Goal: Use online tool/utility: Utilize a website feature to perform a specific function

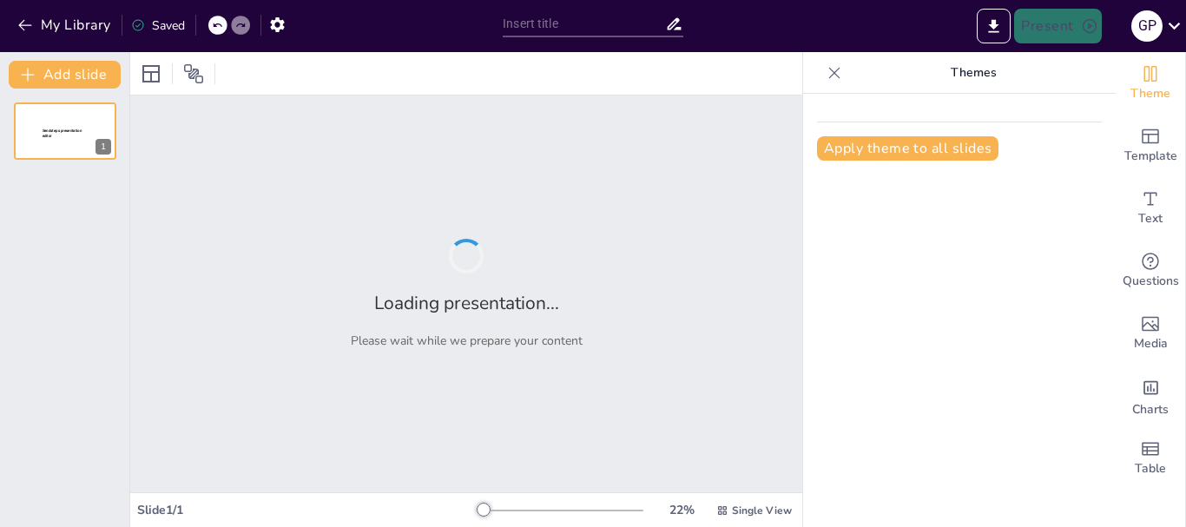
type input "Imported RolePlay_Colombia2036.pptx"
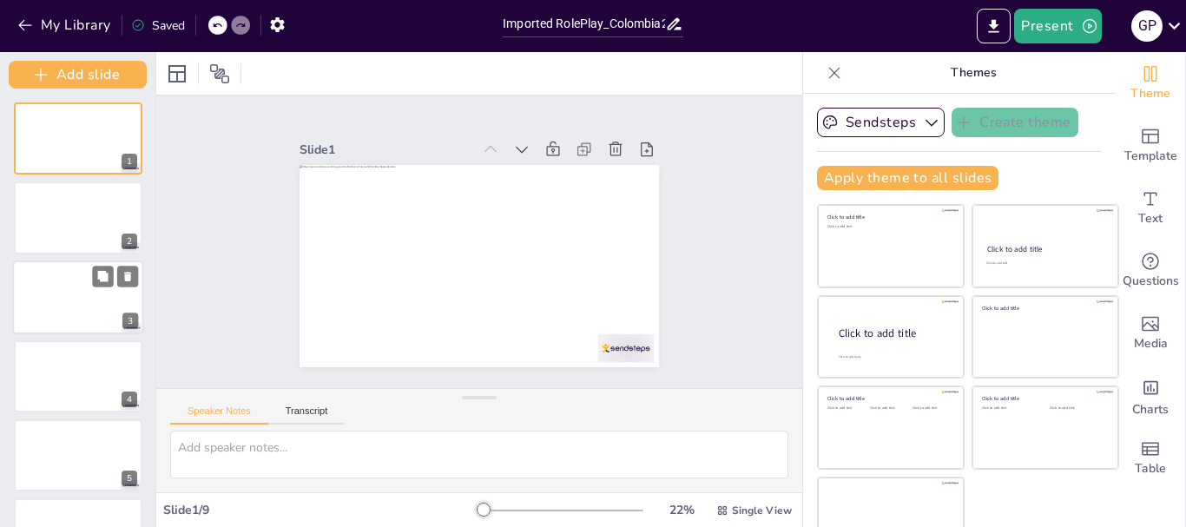
drag, startPoint x: 128, startPoint y: 209, endPoint x: 128, endPoint y: 320, distance: 111.1
click at [128, 320] on div "Add slide 1 2 3 4 5 6 7 8 9" at bounding box center [78, 289] width 156 height 475
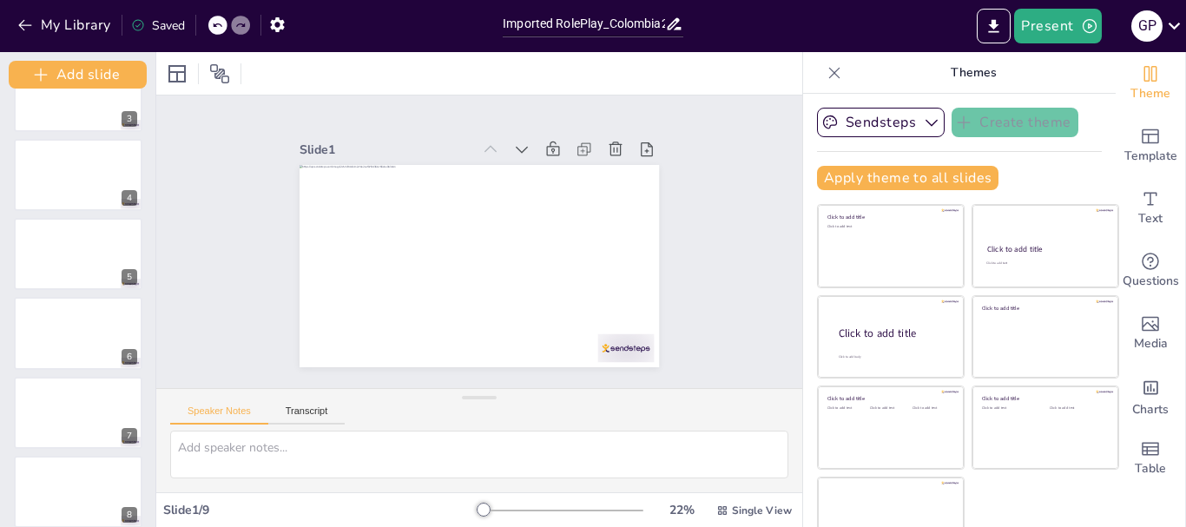
scroll to position [295, 0]
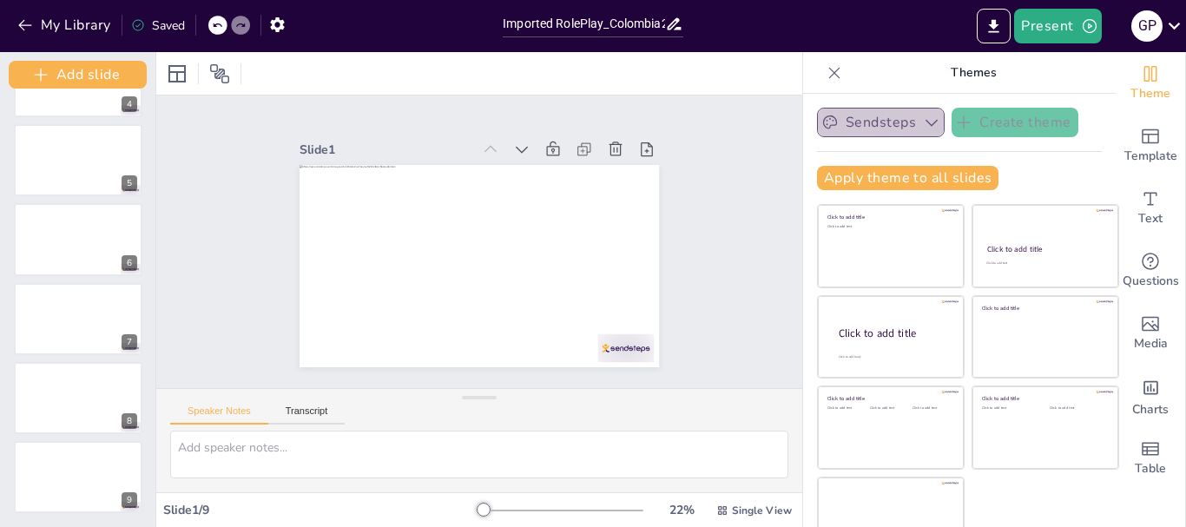
click at [845, 122] on button "Sendsteps" at bounding box center [881, 123] width 128 height 30
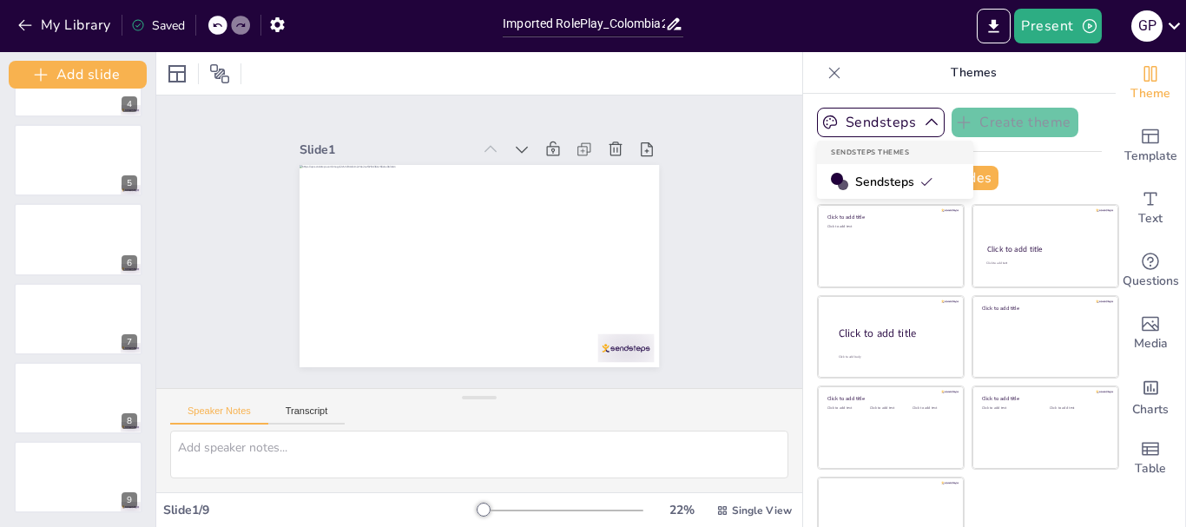
click at [860, 176] on span "Sendsteps" at bounding box center [894, 182] width 78 height 16
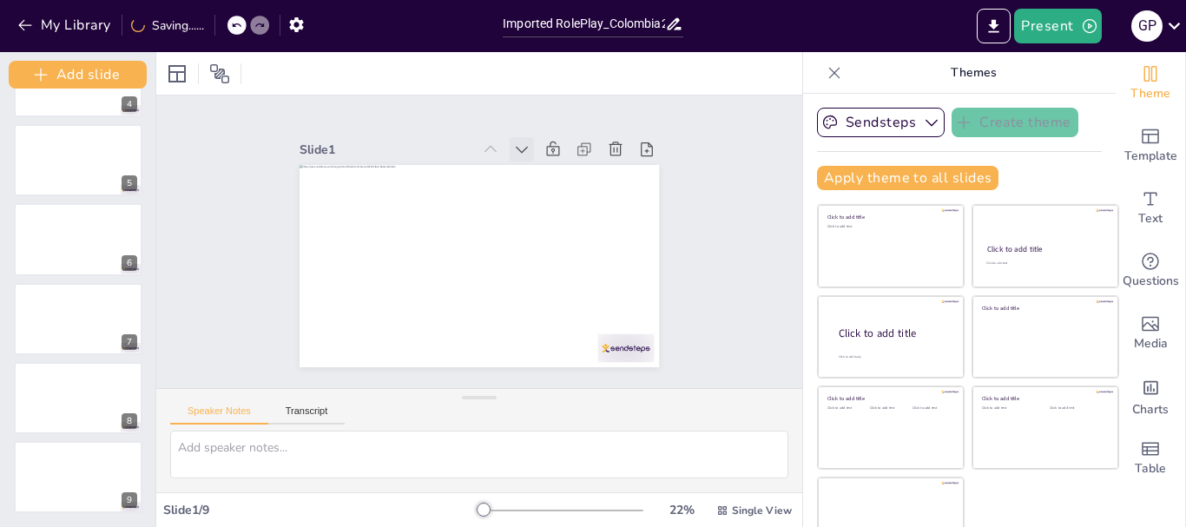
click at [542, 162] on icon at bounding box center [548, 167] width 13 height 10
click at [534, 156] on icon at bounding box center [540, 160] width 13 height 9
click at [542, 162] on icon at bounding box center [548, 167] width 13 height 10
click at [534, 156] on icon at bounding box center [540, 160] width 13 height 9
click at [542, 162] on icon at bounding box center [548, 167] width 13 height 10
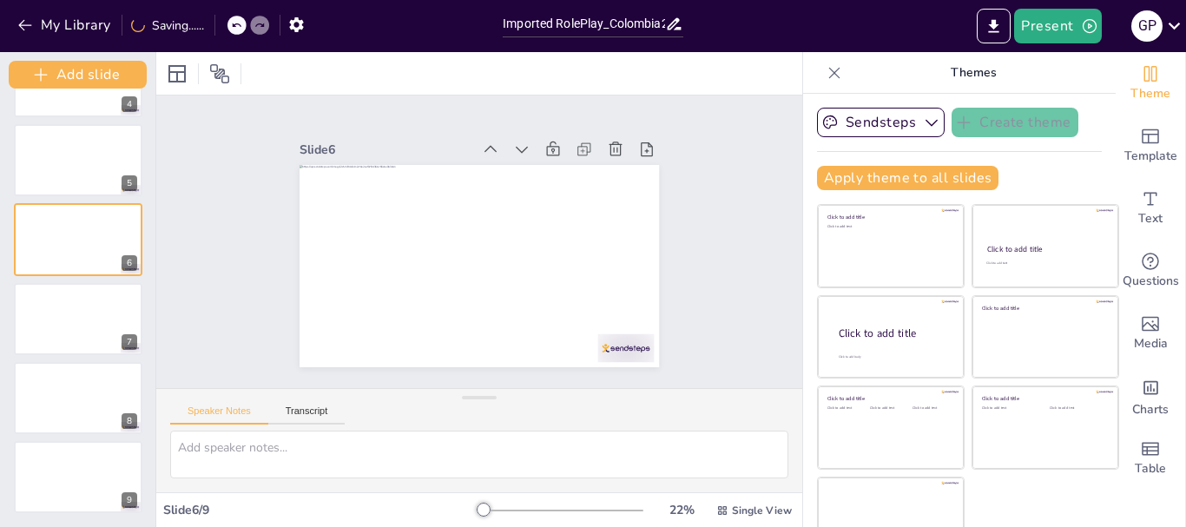
click at [534, 156] on icon at bounding box center [540, 160] width 13 height 9
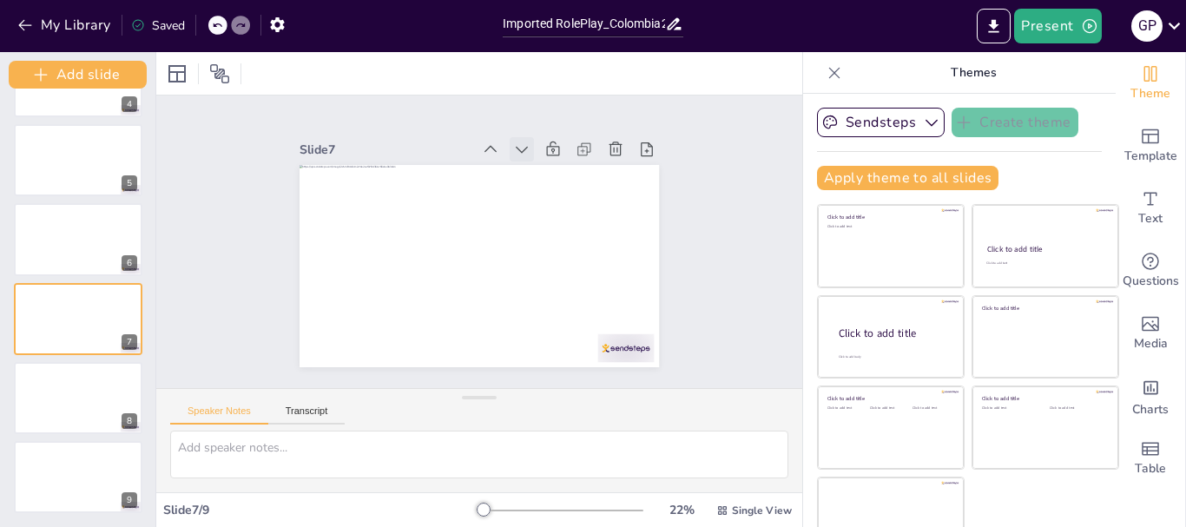
click at [540, 312] on icon at bounding box center [545, 319] width 10 height 14
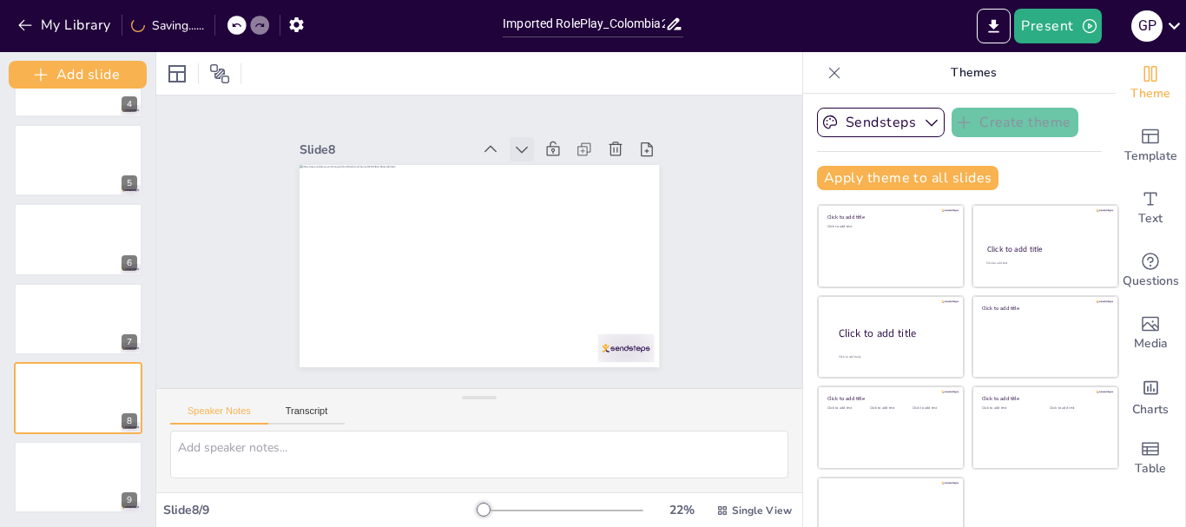
click at [542, 162] on icon at bounding box center [548, 167] width 13 height 10
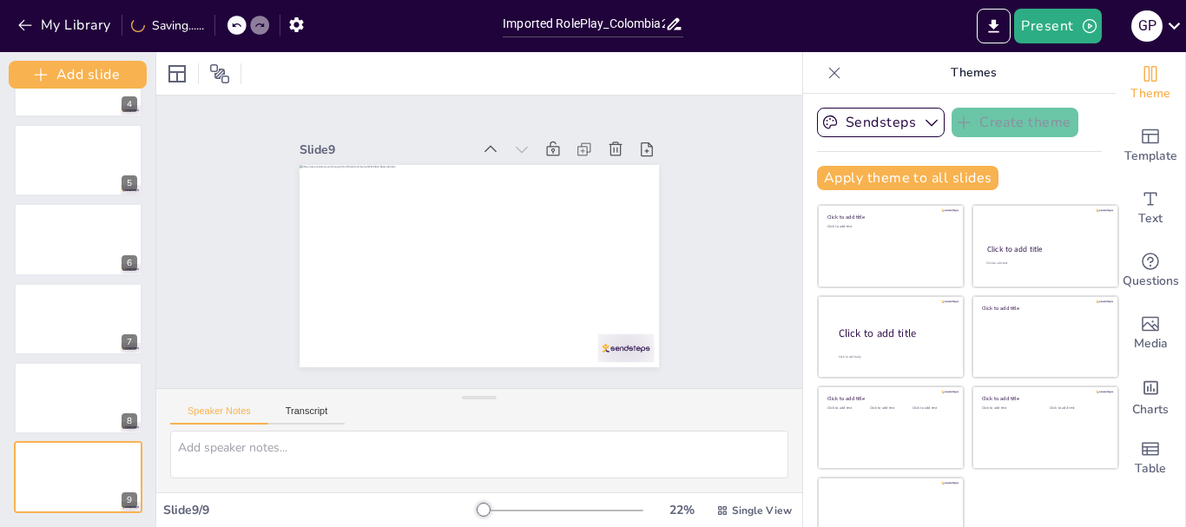
click at [561, 187] on icon at bounding box center [568, 193] width 14 height 12
click at [503, 335] on icon at bounding box center [499, 341] width 14 height 12
click at [549, 170] on icon at bounding box center [556, 175] width 14 height 10
click at [542, 162] on icon at bounding box center [548, 167] width 13 height 10
click at [549, 170] on icon at bounding box center [556, 175] width 14 height 10
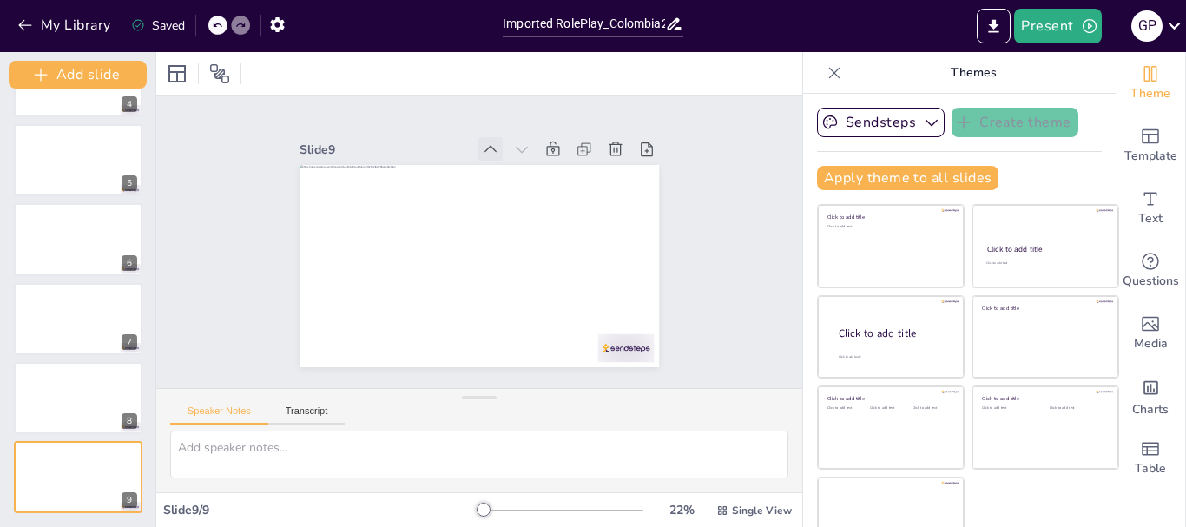
click at [516, 150] on icon at bounding box center [527, 161] width 23 height 23
click at [0, 0] on icon at bounding box center [0, 0] width 0 height 0
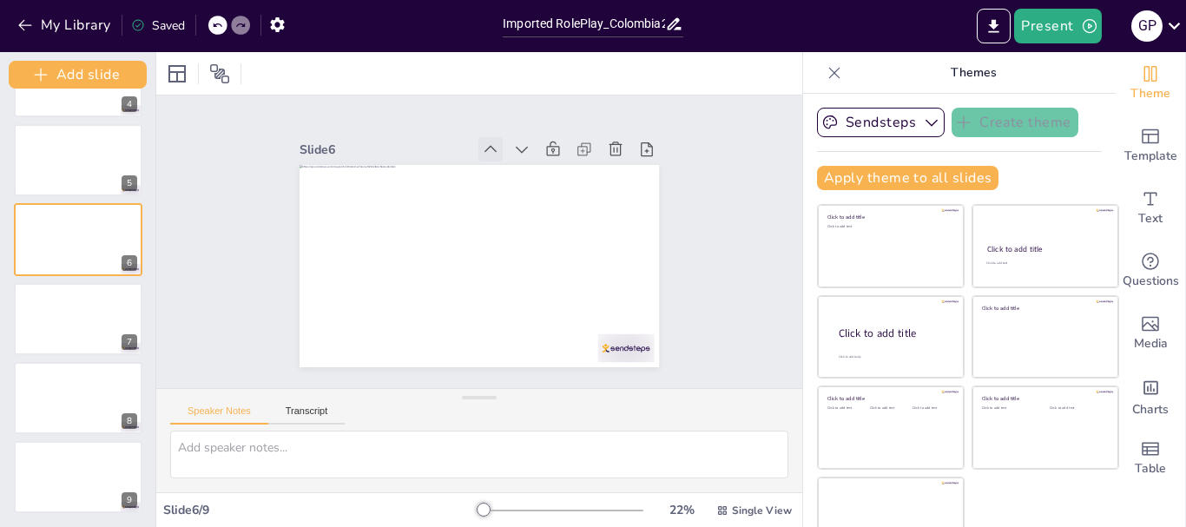
click at [499, 147] on icon at bounding box center [509, 153] width 21 height 21
click at [0, 0] on icon at bounding box center [0, 0] width 0 height 0
click at [490, 147] on icon at bounding box center [499, 150] width 19 height 19
click at [499, 147] on icon at bounding box center [509, 153] width 21 height 21
click at [516, 150] on icon at bounding box center [527, 161] width 23 height 23
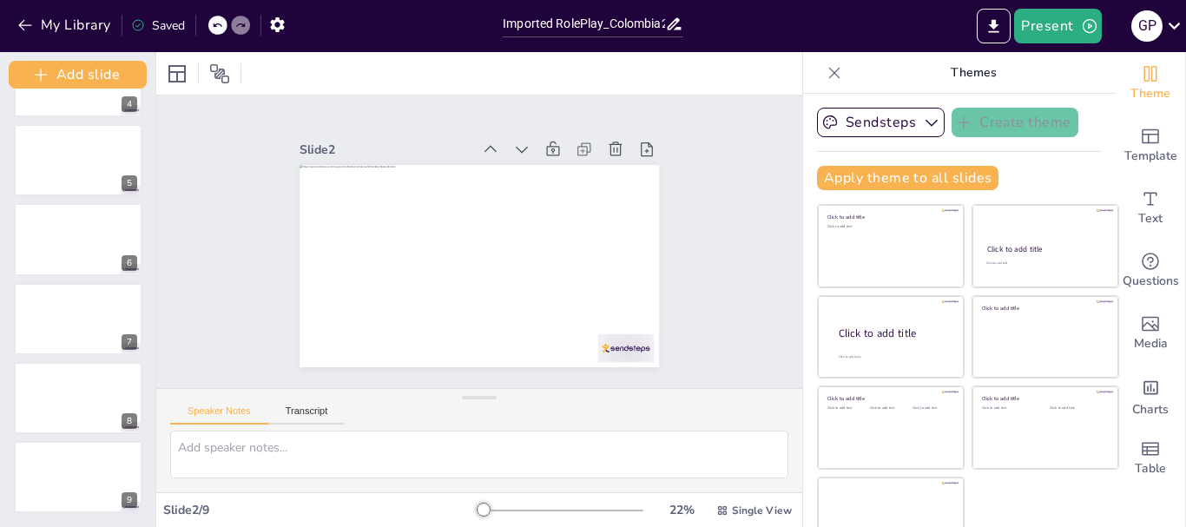
click at [0, 0] on icon at bounding box center [0, 0] width 0 height 0
click at [499, 147] on icon at bounding box center [509, 153] width 21 height 21
click at [508, 147] on icon at bounding box center [519, 158] width 22 height 22
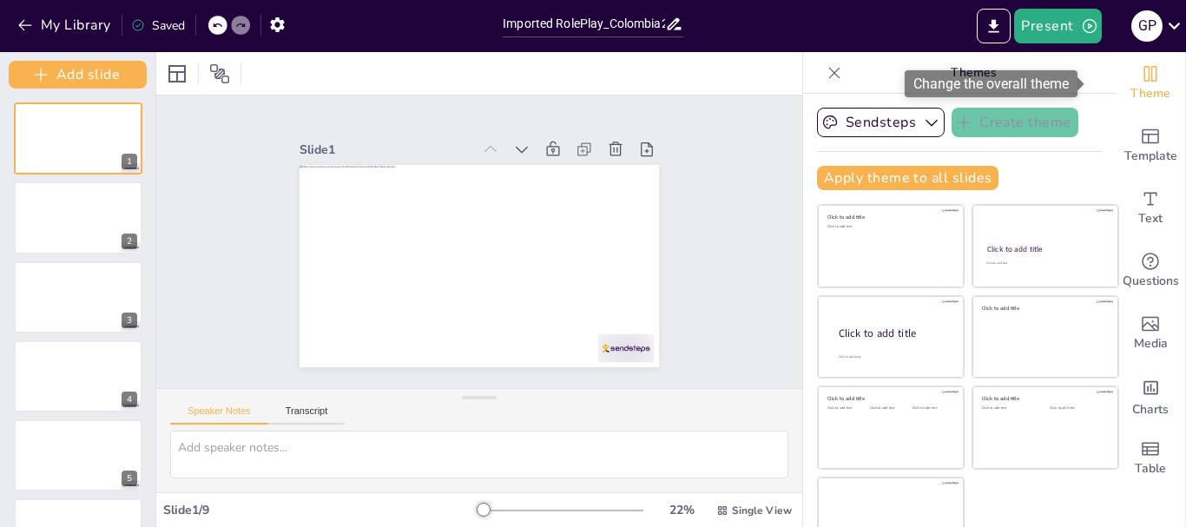
click at [1130, 91] on span "Theme" at bounding box center [1150, 93] width 40 height 19
click at [1140, 80] on icon "Change the overall theme" at bounding box center [1150, 73] width 21 height 21
click at [1144, 76] on icon "Change the overall theme" at bounding box center [1150, 74] width 13 height 16
click at [826, 65] on icon at bounding box center [834, 72] width 17 height 17
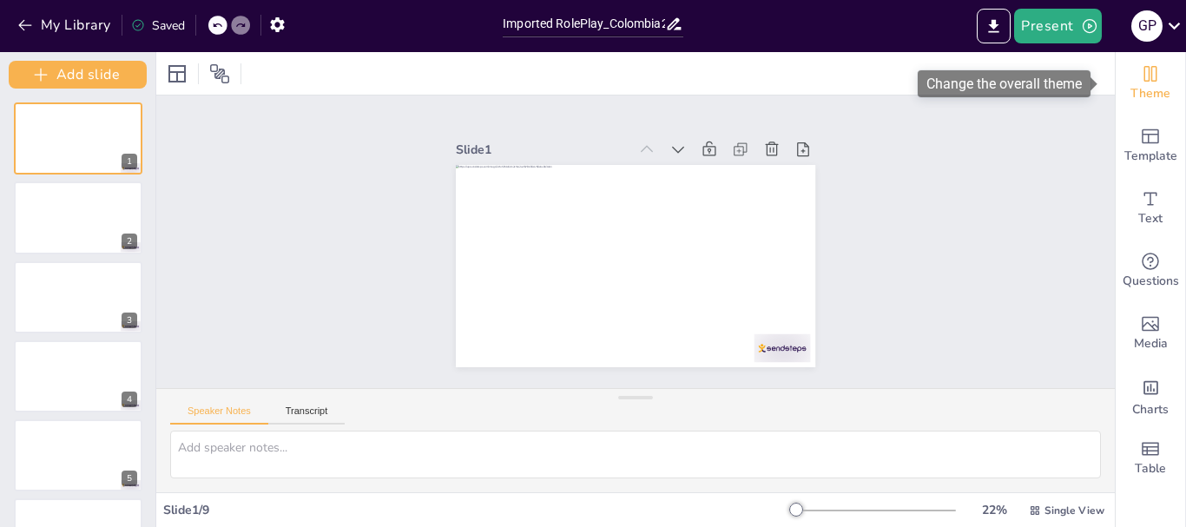
click at [1142, 92] on span "Theme" at bounding box center [1150, 93] width 40 height 19
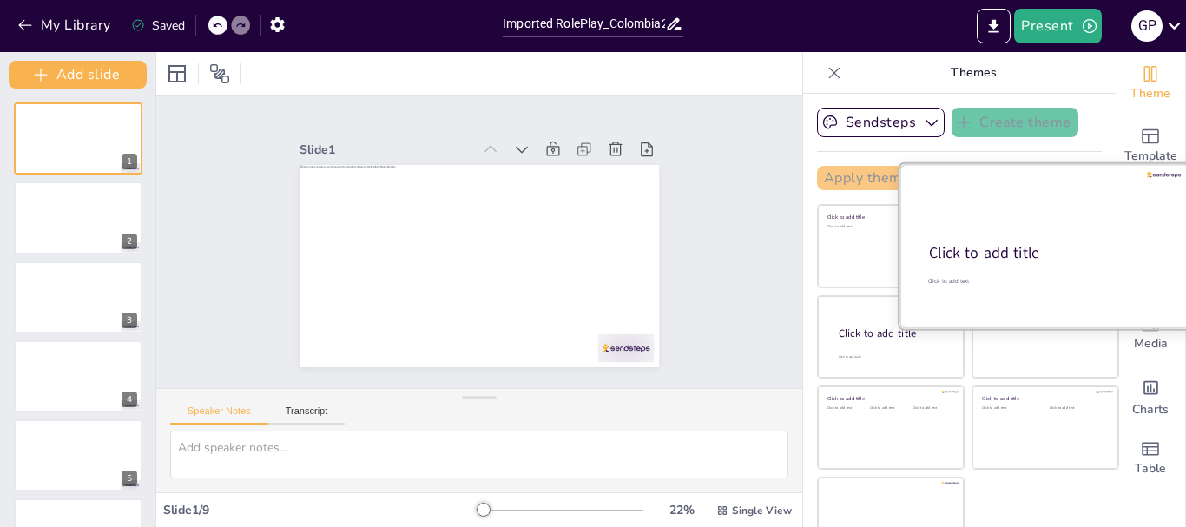
click at [995, 252] on div "Click to add title" at bounding box center [1044, 253] width 230 height 21
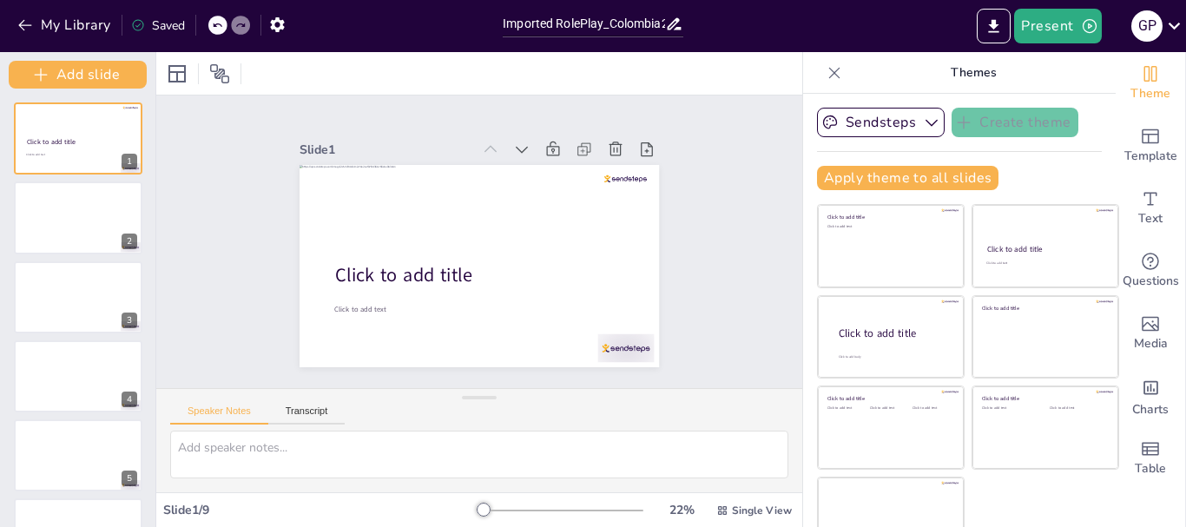
click at [214, 21] on icon at bounding box center [217, 25] width 10 height 10
click at [215, 24] on icon at bounding box center [217, 25] width 9 height 4
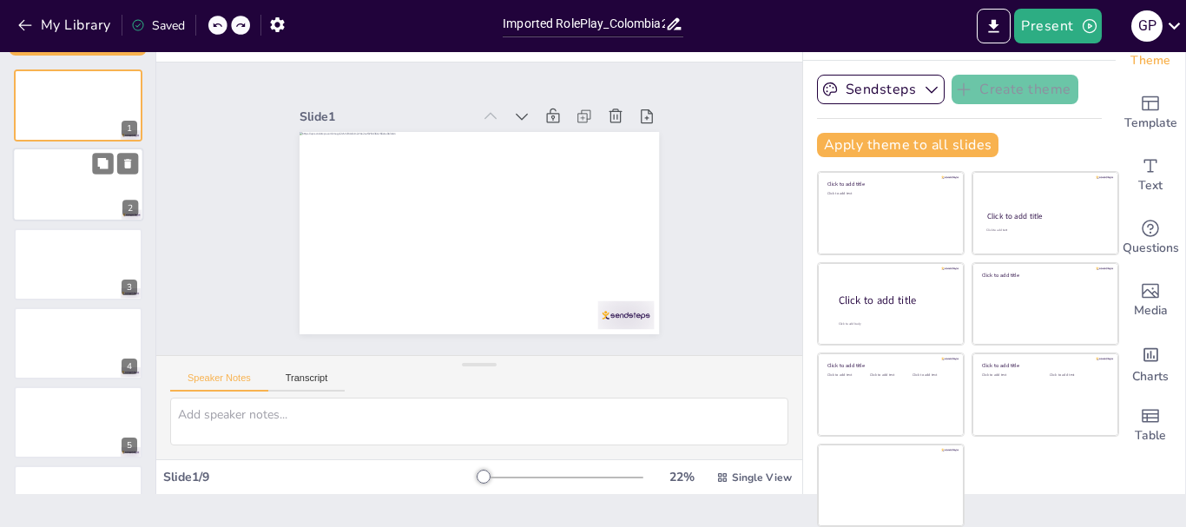
click at [32, 168] on div at bounding box center [78, 185] width 131 height 74
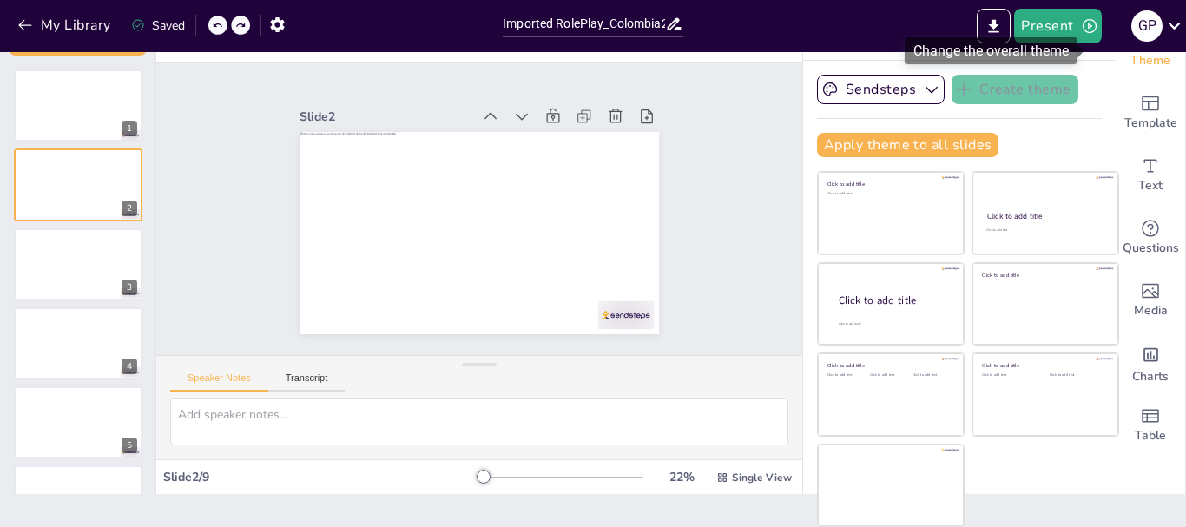
click at [1115, 63] on div "Theme" at bounding box center [1149, 50] width 69 height 63
click at [306, 385] on button "Transcript" at bounding box center [306, 381] width 77 height 19
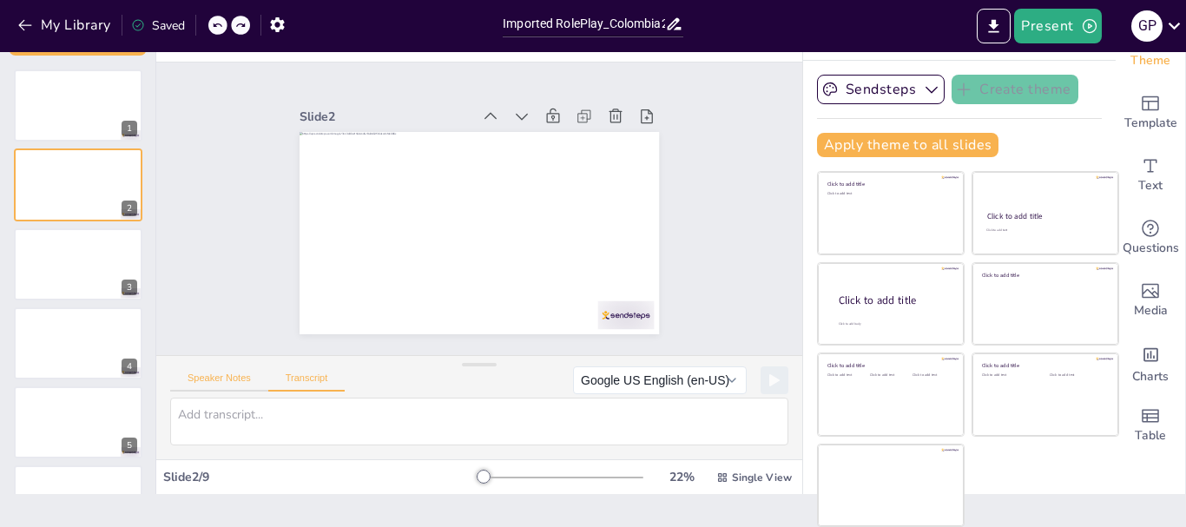
click at [227, 385] on button "Speaker Notes" at bounding box center [219, 381] width 98 height 19
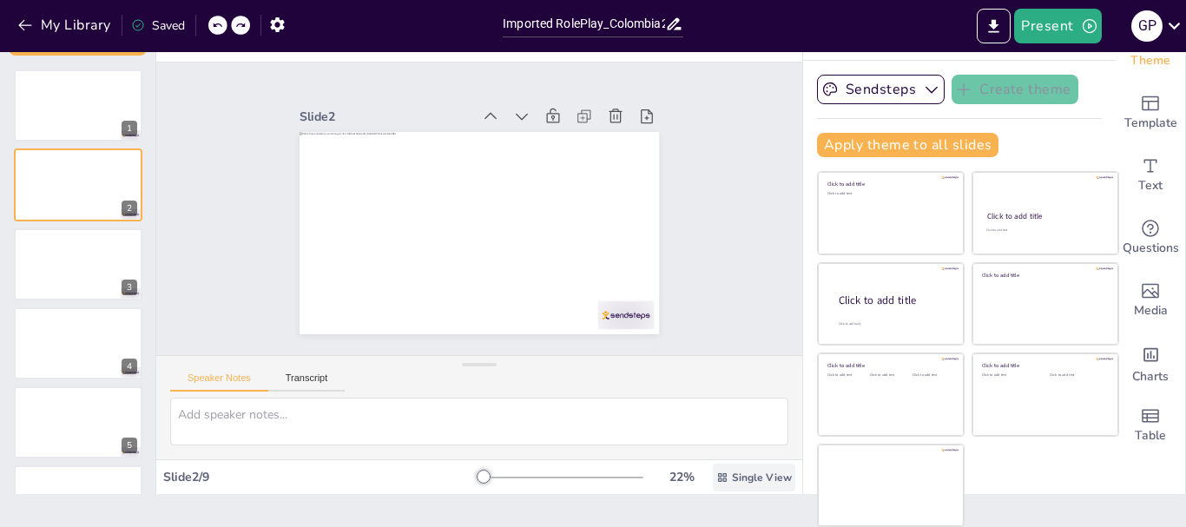
click at [732, 474] on span "Single View" at bounding box center [762, 477] width 60 height 14
click at [722, 424] on div "List View" at bounding box center [715, 439] width 105 height 35
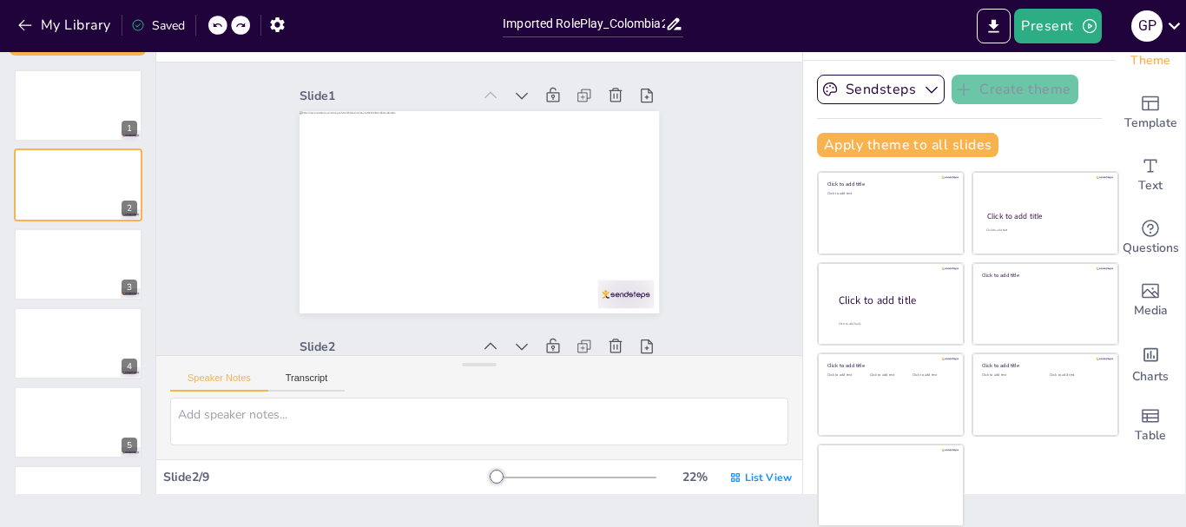
scroll to position [295, 0]
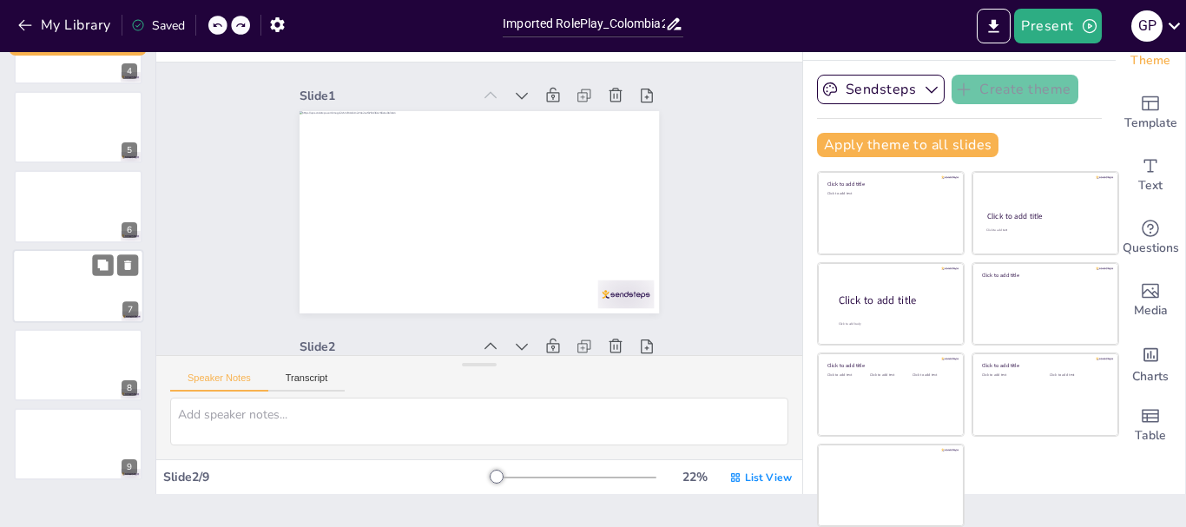
click at [84, 310] on div at bounding box center [78, 286] width 131 height 74
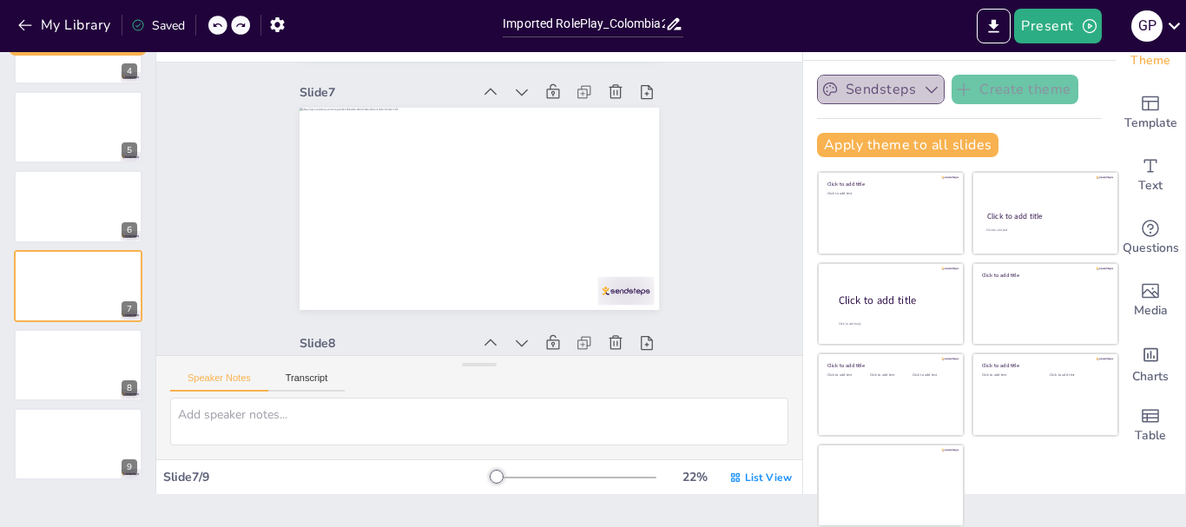
click at [852, 95] on button "Sendsteps" at bounding box center [881, 90] width 128 height 30
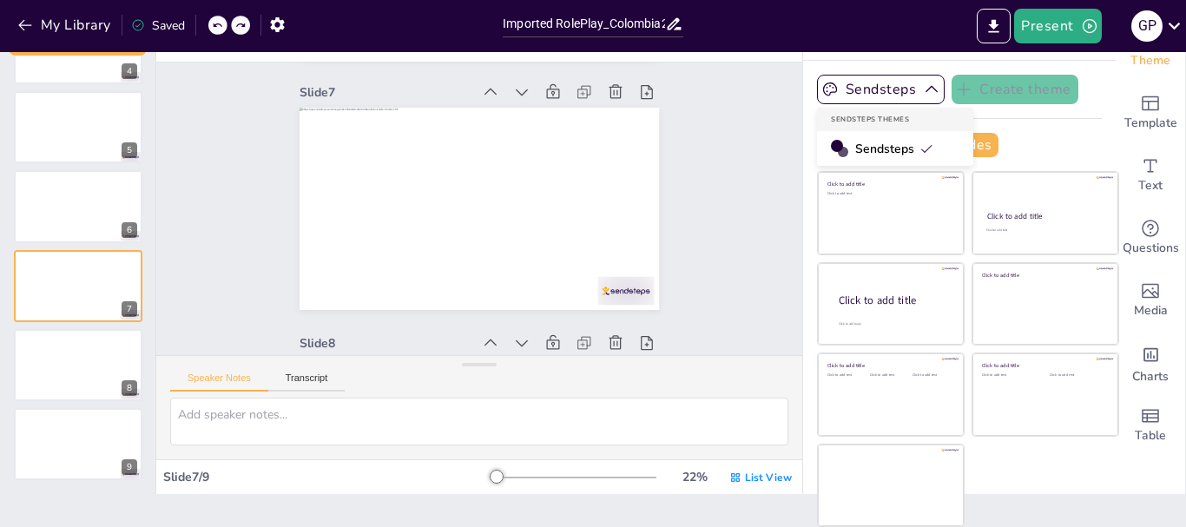
click at [855, 147] on span "Sendsteps" at bounding box center [894, 149] width 78 height 16
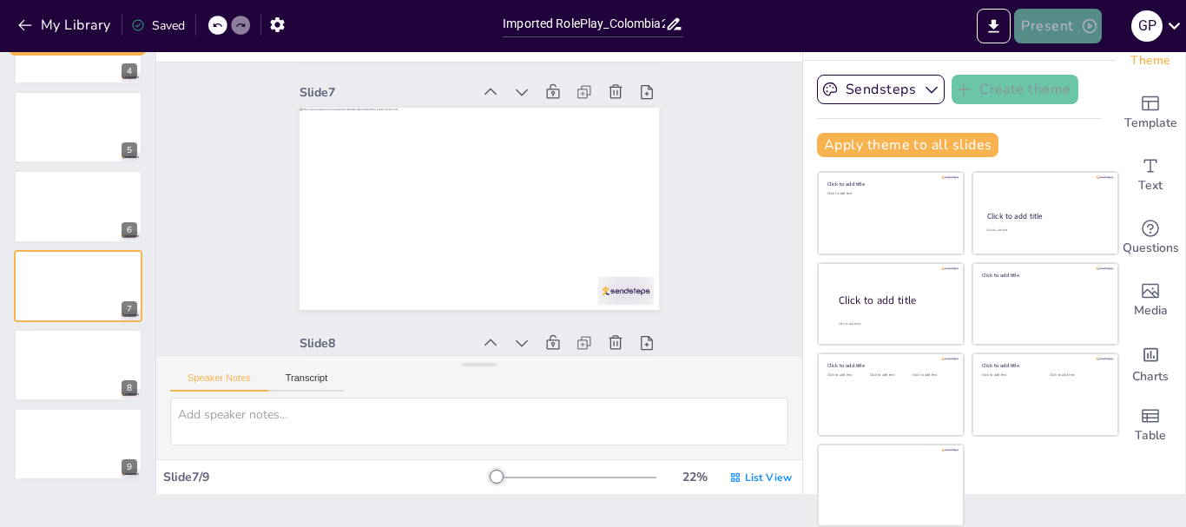
click at [1085, 27] on icon "button" at bounding box center [1089, 25] width 17 height 17
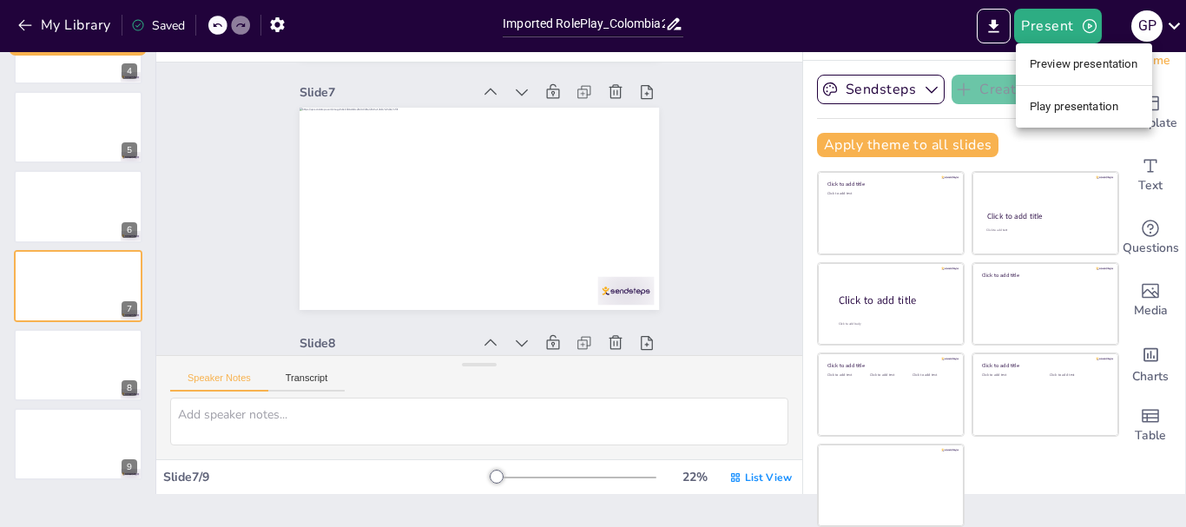
click at [1114, 378] on div at bounding box center [593, 263] width 1186 height 527
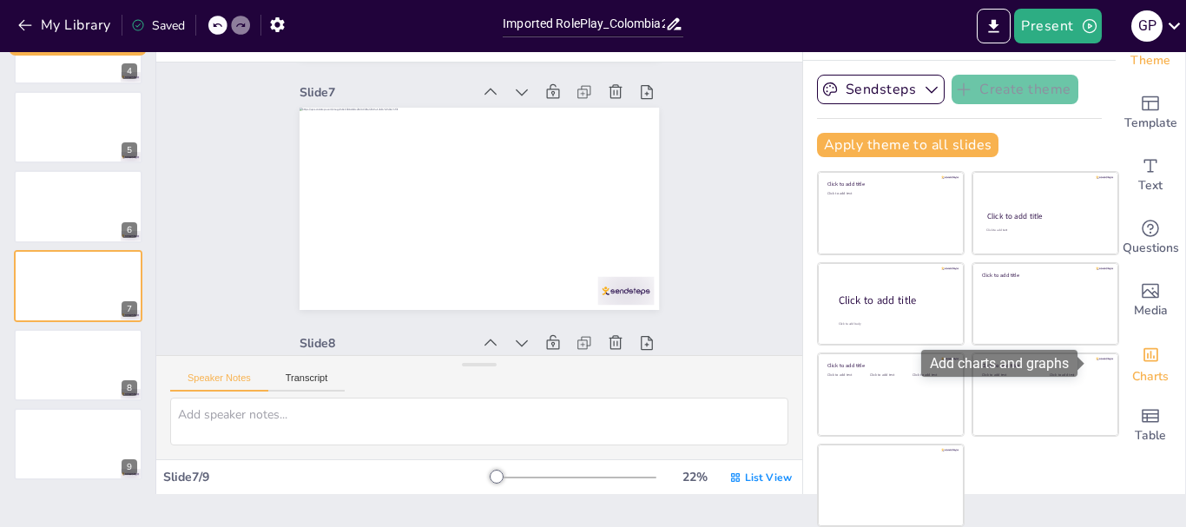
click at [1143, 361] on icon "Add charts and graphs" at bounding box center [1150, 355] width 15 height 14
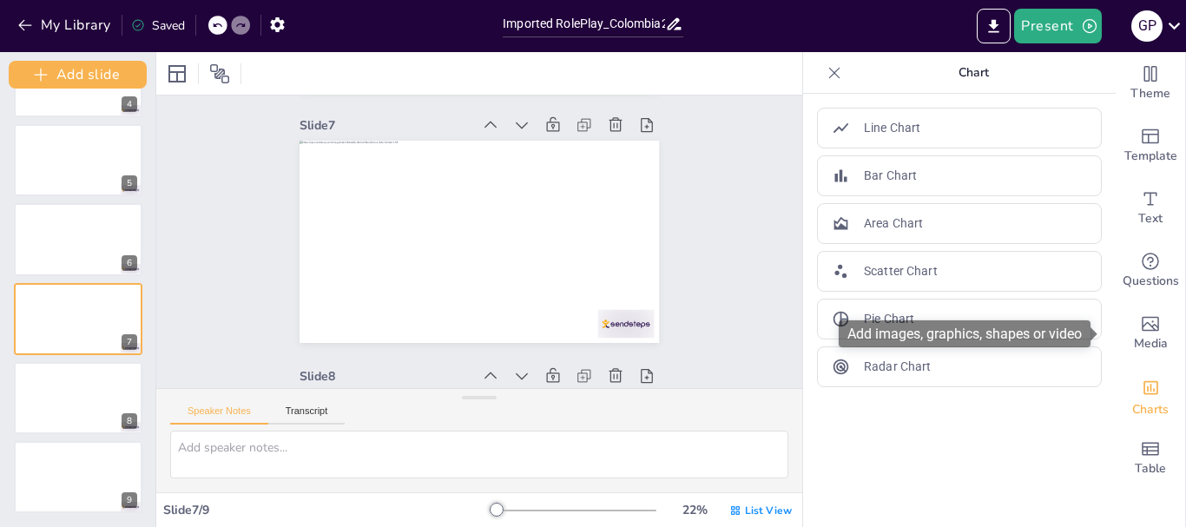
scroll to position [0, 0]
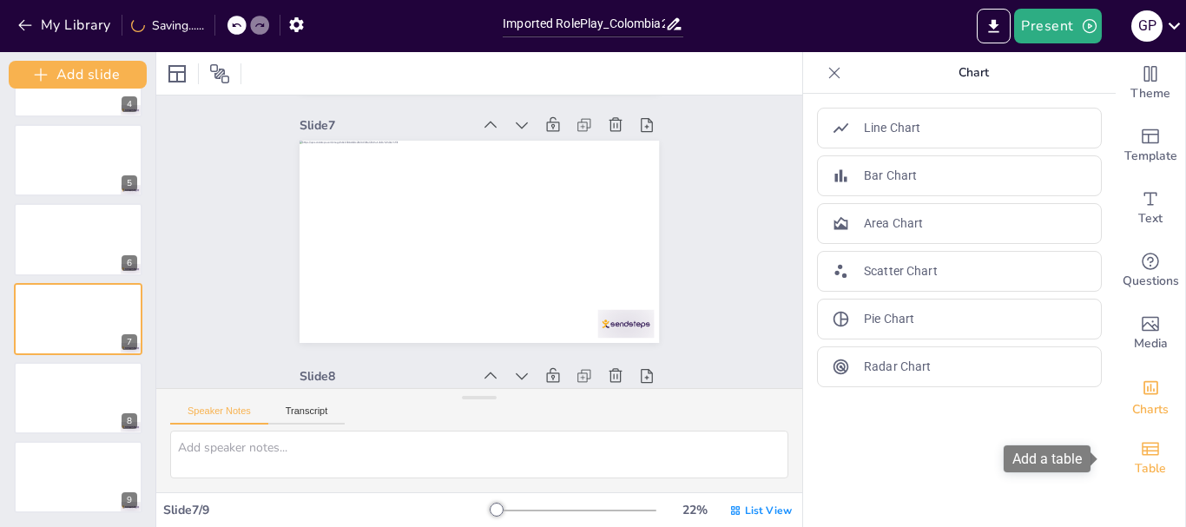
click at [1142, 455] on icon "Add a table" at bounding box center [1150, 448] width 17 height 13
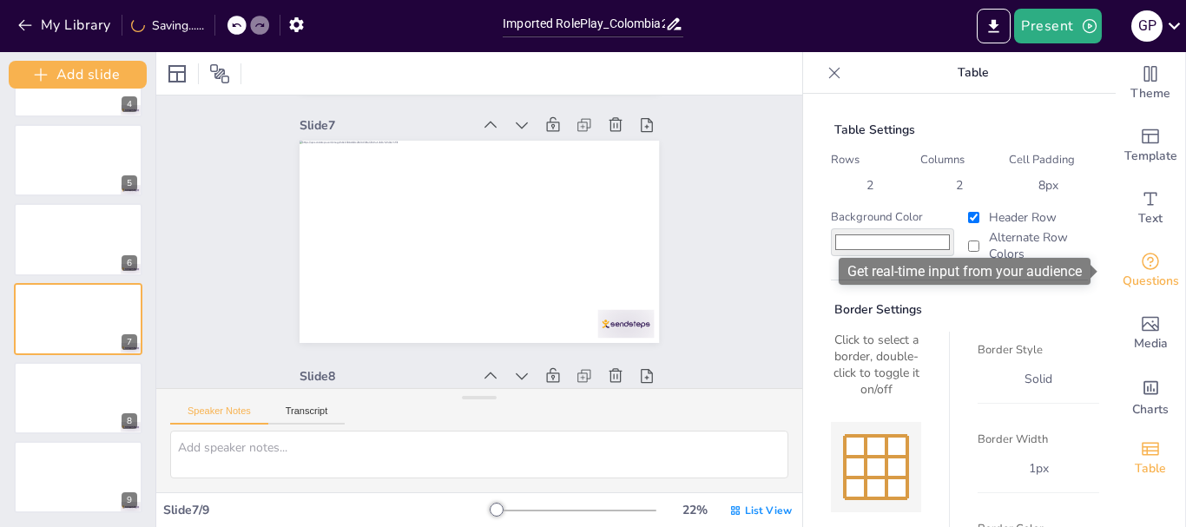
click at [1146, 288] on span "Questions" at bounding box center [1150, 281] width 56 height 19
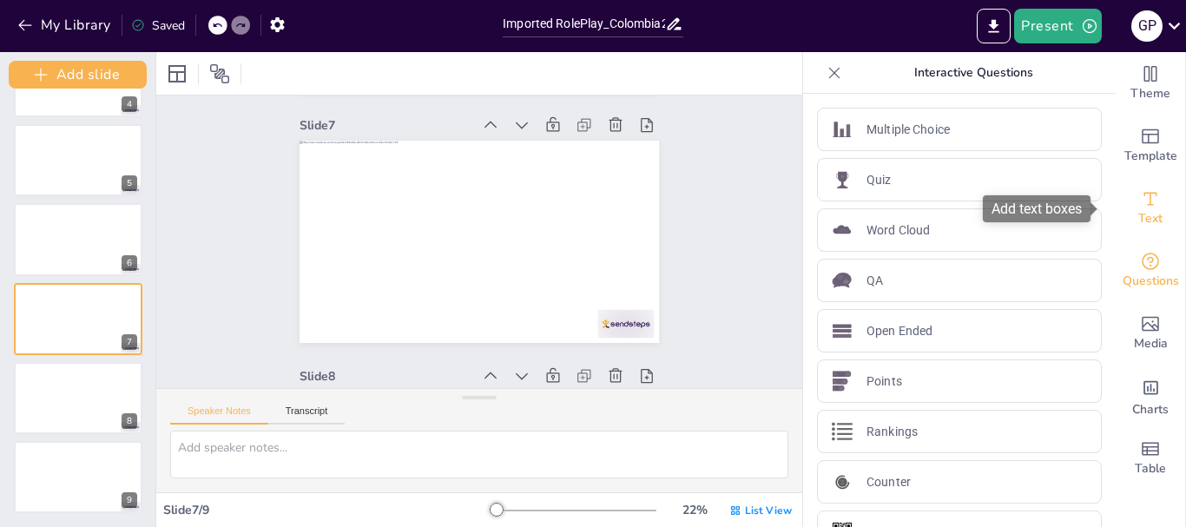
click at [1138, 231] on div "Text" at bounding box center [1149, 208] width 69 height 63
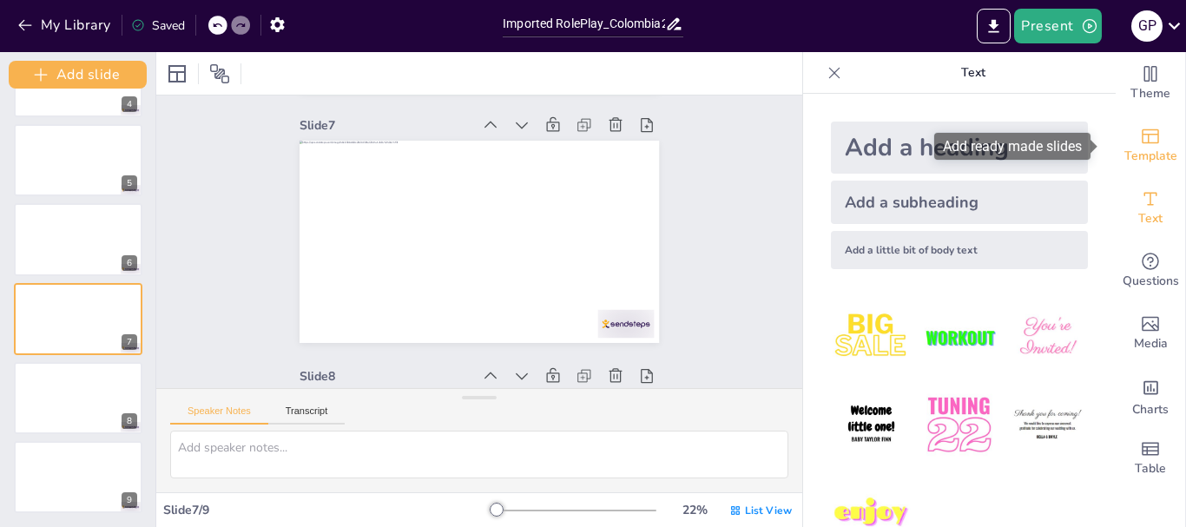
click at [1137, 153] on span "Template" at bounding box center [1150, 156] width 53 height 19
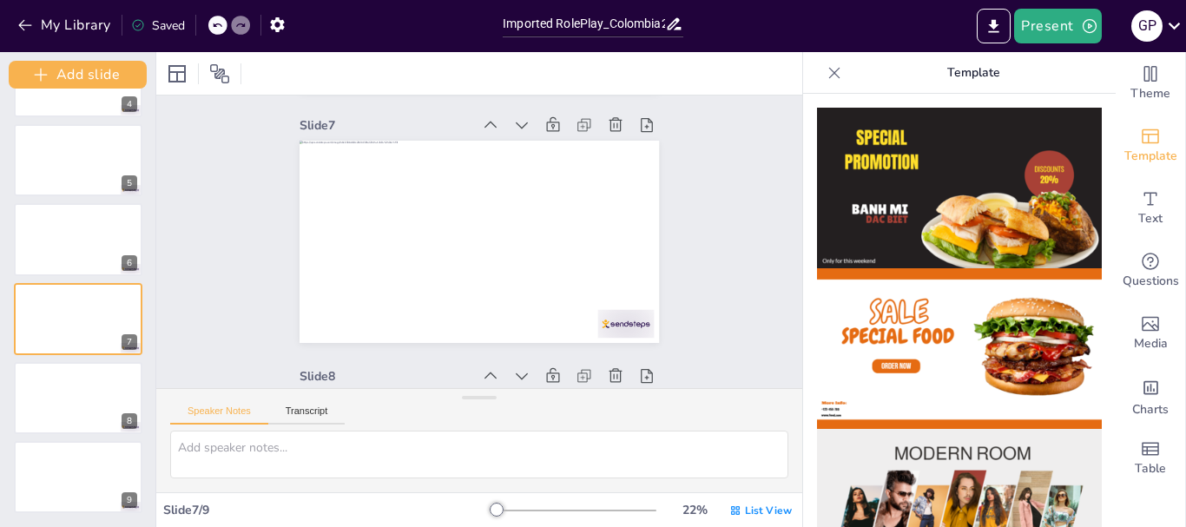
drag, startPoint x: 1101, startPoint y: 159, endPoint x: 1093, endPoint y: 305, distance: 146.0
click at [985, 353] on img at bounding box center [959, 348] width 285 height 161
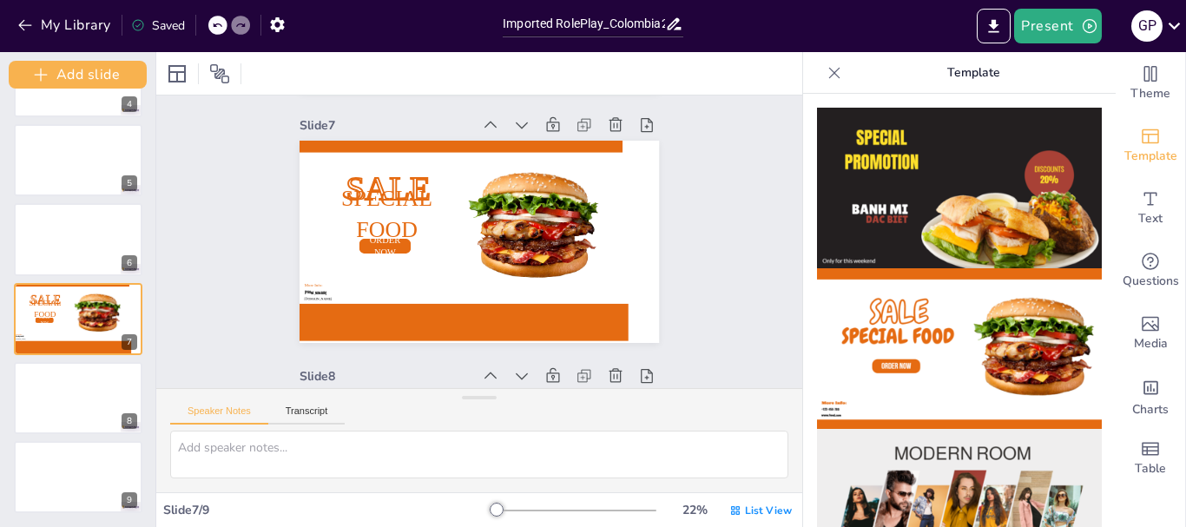
click at [826, 81] on icon at bounding box center [834, 72] width 17 height 17
